Goal: Check status: Check status

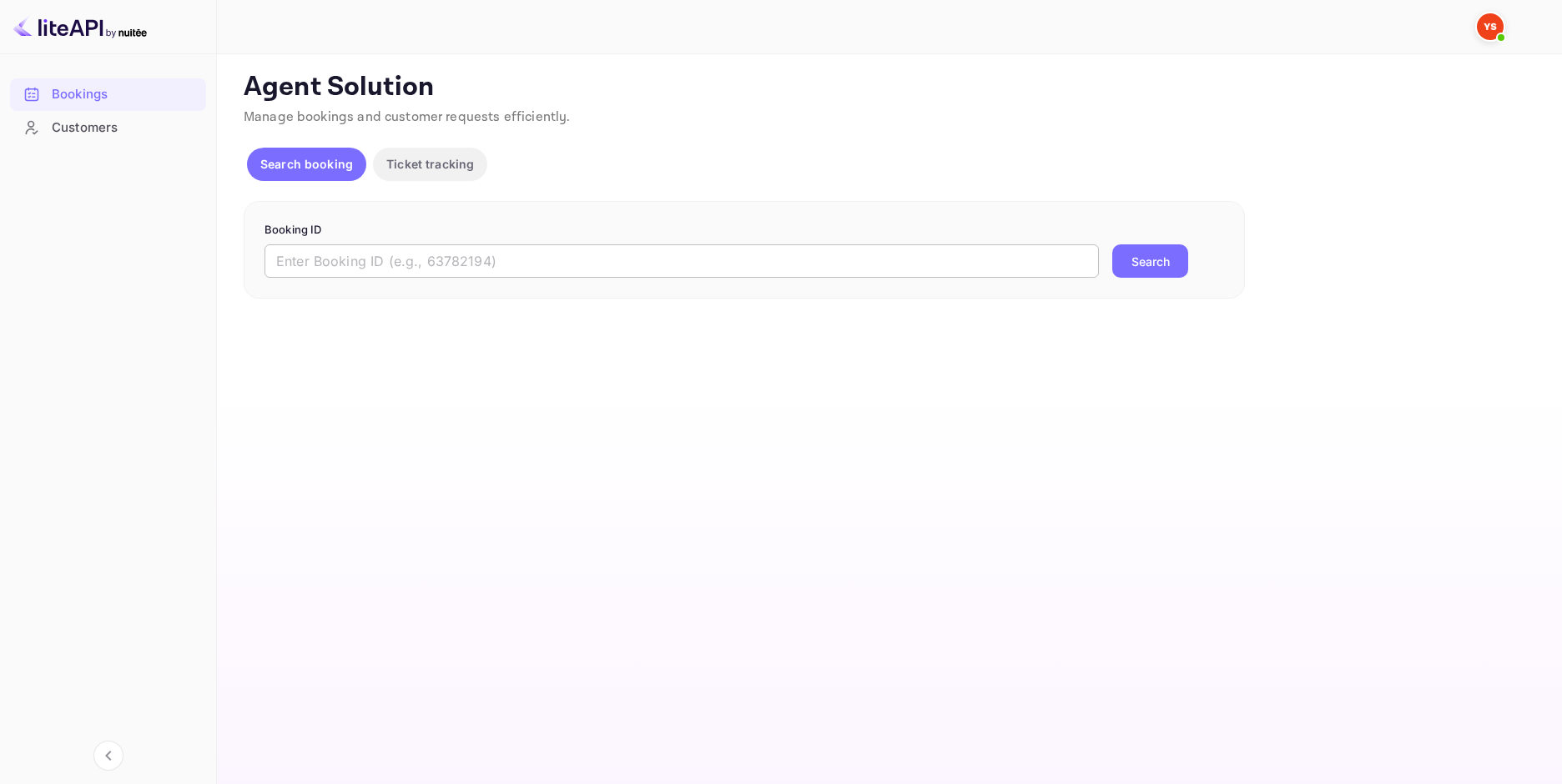
click at [551, 258] on input "text" at bounding box center [682, 261] width 834 height 34
paste input "9414441"
type input "9414441"
click at [1139, 257] on button "Search" at bounding box center [1150, 261] width 76 height 34
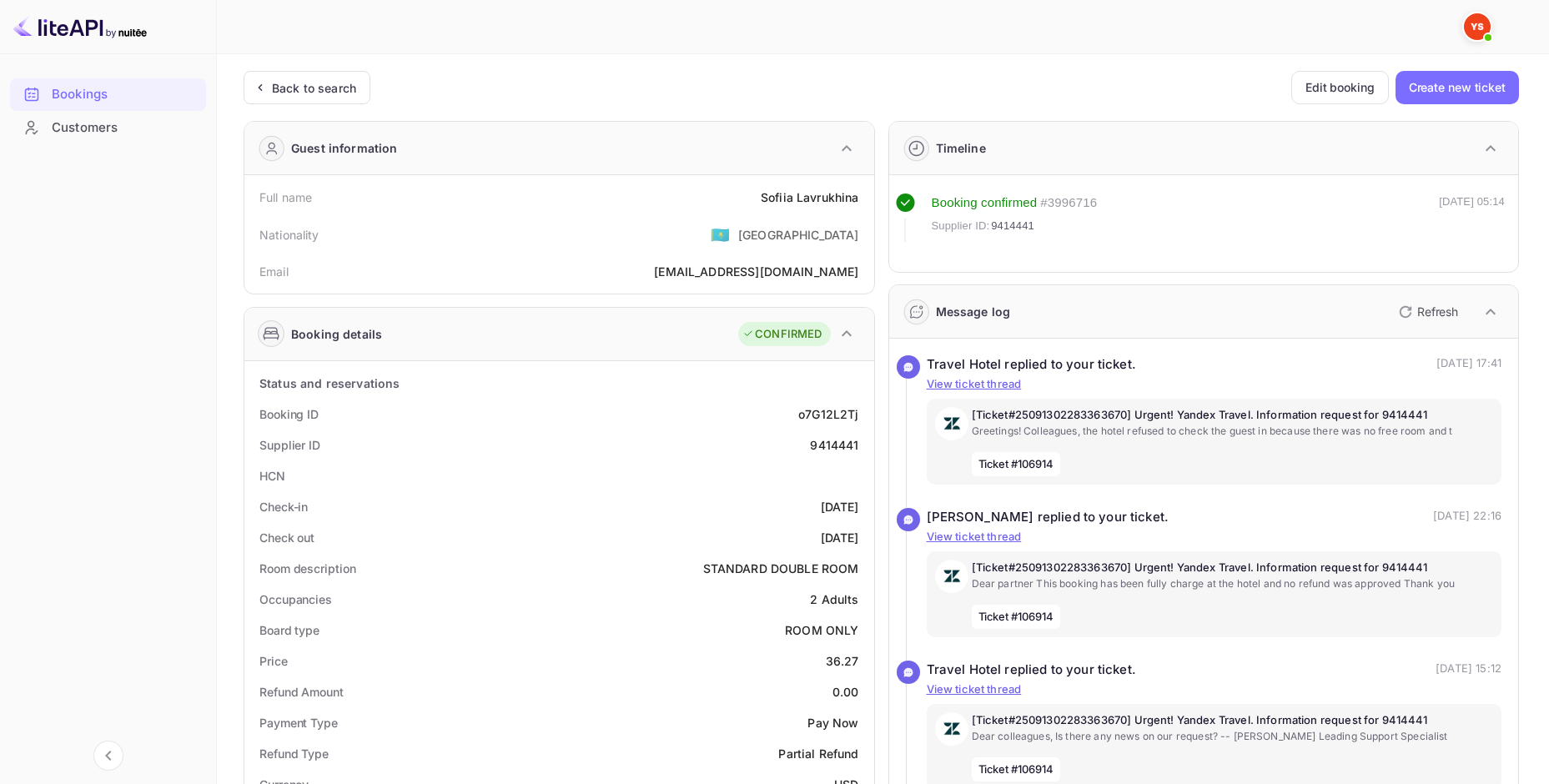
click at [800, 189] on div "[PERSON_NAME]" at bounding box center [810, 197] width 99 height 18
copy div "[PERSON_NAME]"
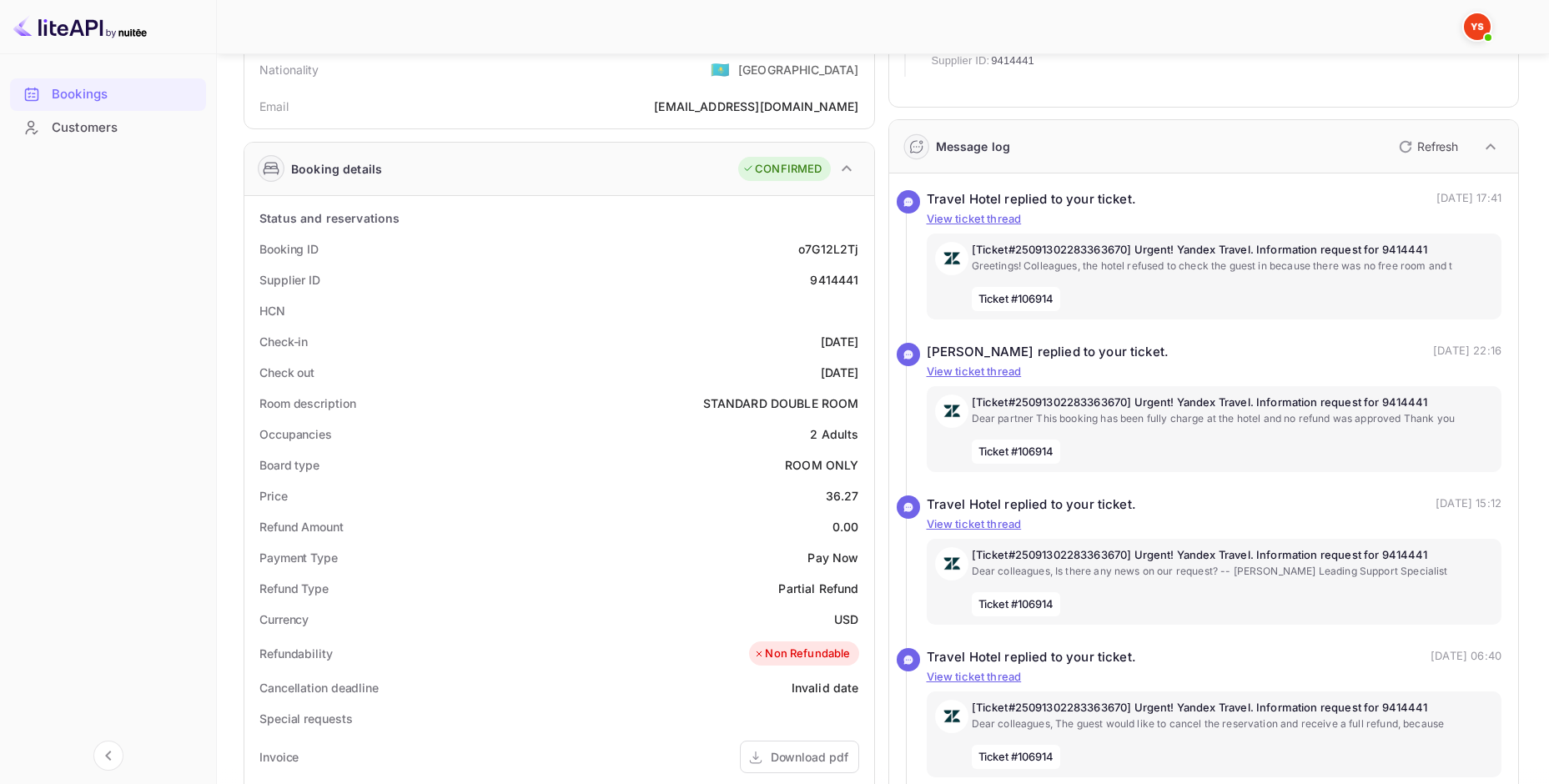
scroll to position [167, 0]
click at [839, 497] on div "36.27" at bounding box center [843, 494] width 34 height 18
copy div "36.27"
click at [847, 623] on div "USD" at bounding box center [846, 617] width 24 height 18
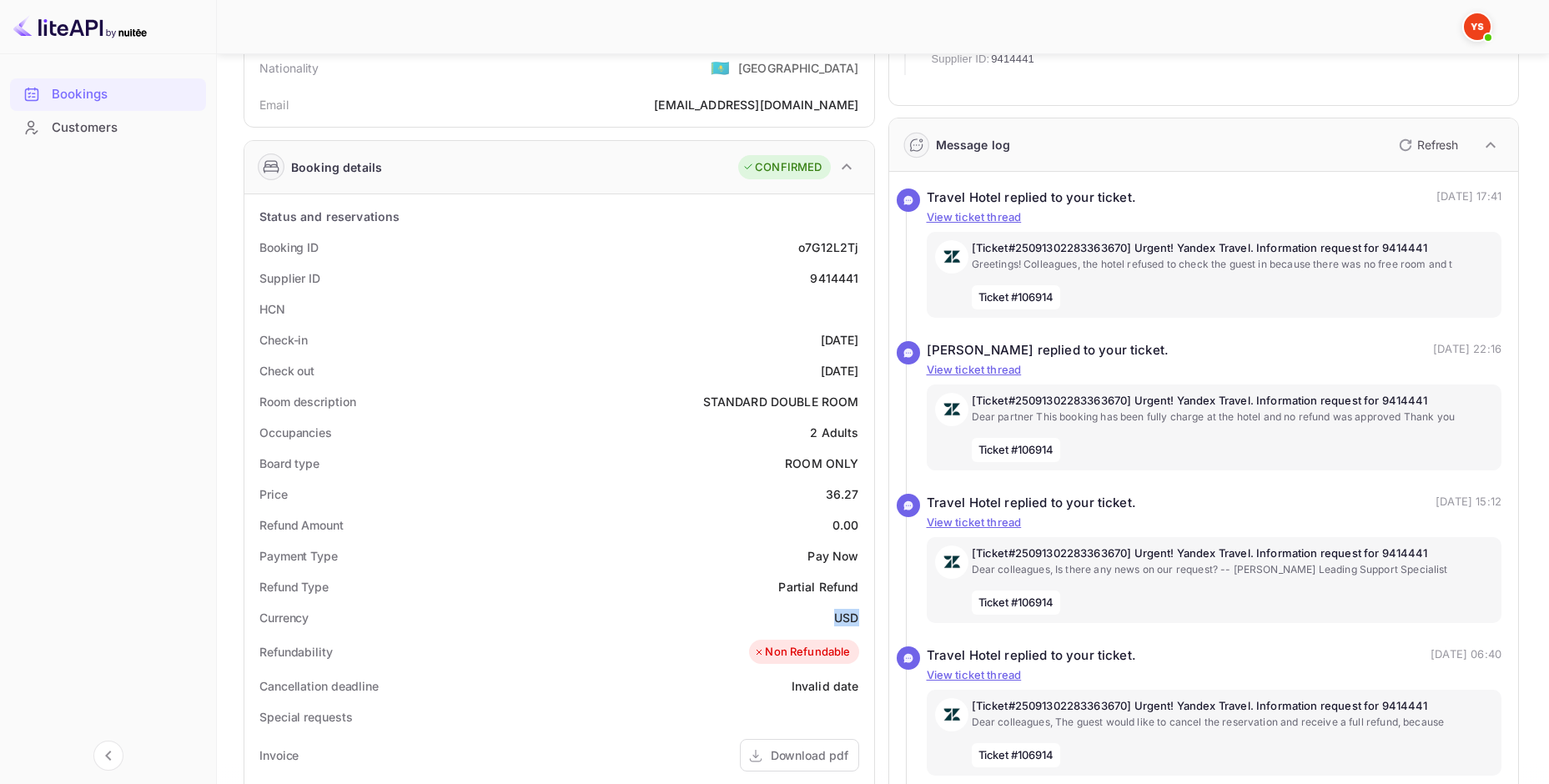
click at [847, 623] on div "USD" at bounding box center [846, 617] width 24 height 18
copy div "USD"
